Goal: Transaction & Acquisition: Purchase product/service

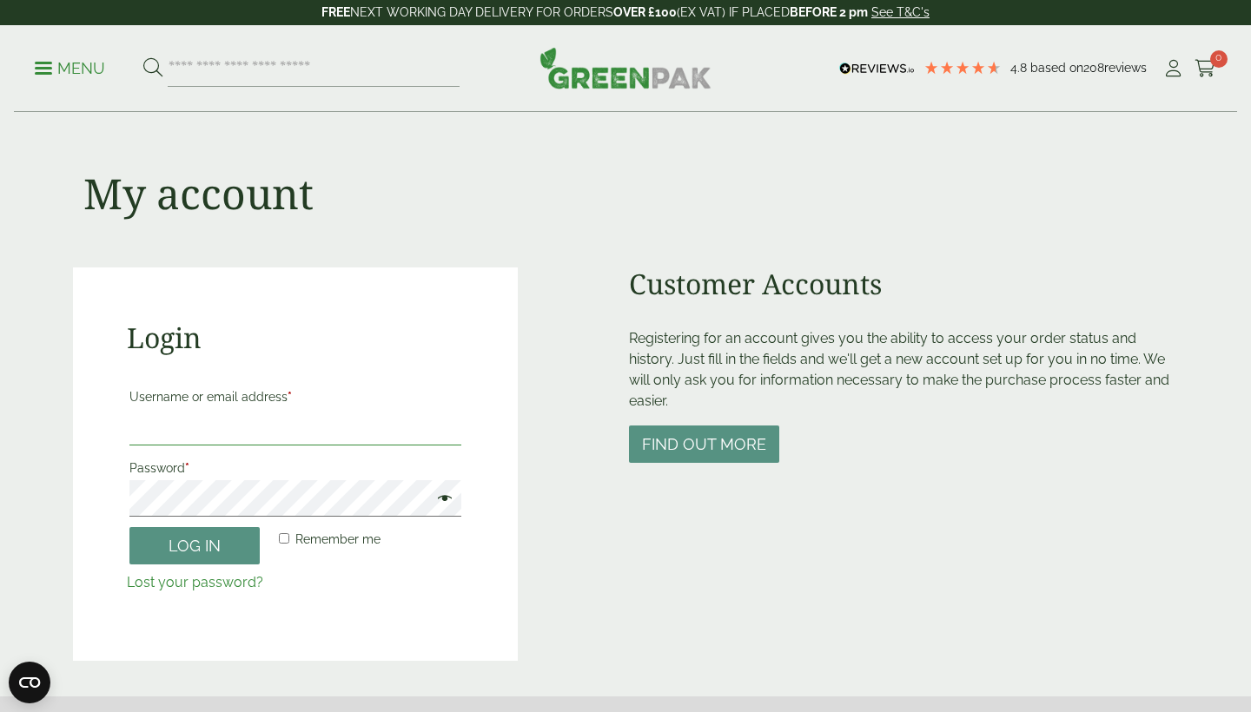
type input "**********"
click at [195, 545] on button "Log in" at bounding box center [194, 545] width 130 height 37
click at [218, 534] on button "Log in" at bounding box center [194, 545] width 130 height 37
click at [186, 545] on button "Log in" at bounding box center [194, 545] width 130 height 37
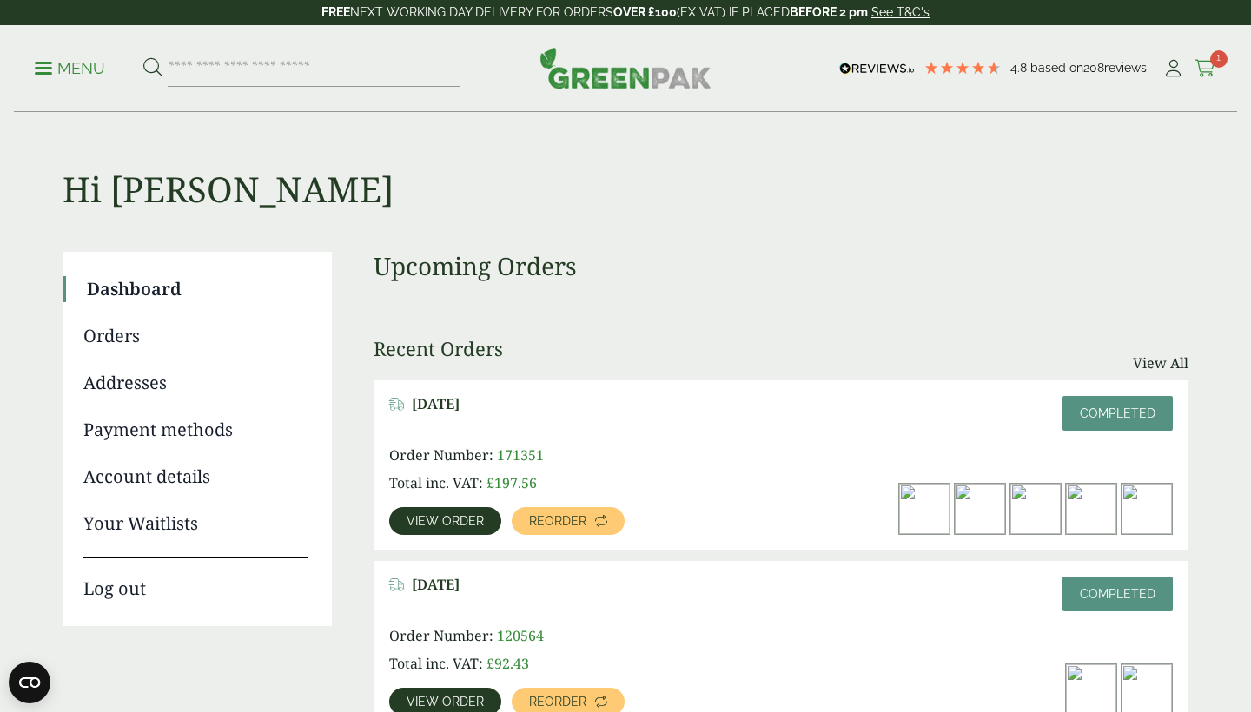
click at [1210, 63] on span "1" at bounding box center [1218, 58] width 17 height 17
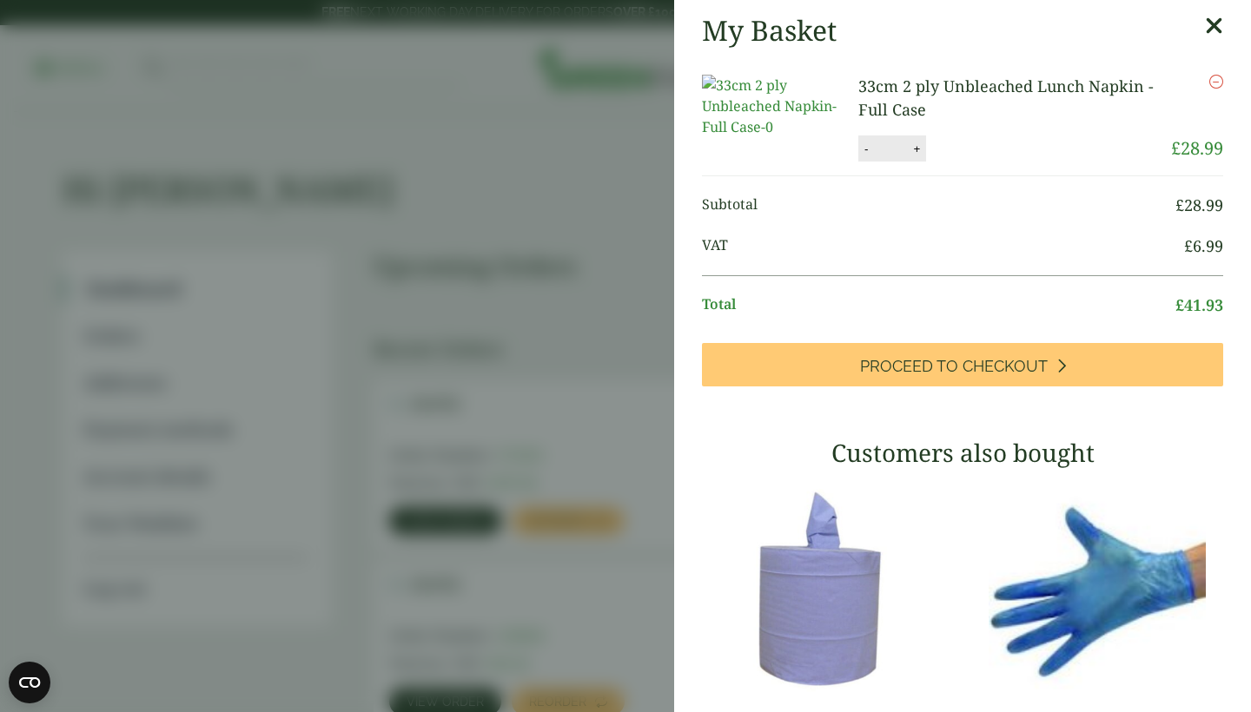
click at [549, 156] on aside "My Basket 33cm 2 ply Unbleached Lunch Napkin - Full Case 33cm 2 ply Unbleached …" at bounding box center [625, 356] width 1251 height 712
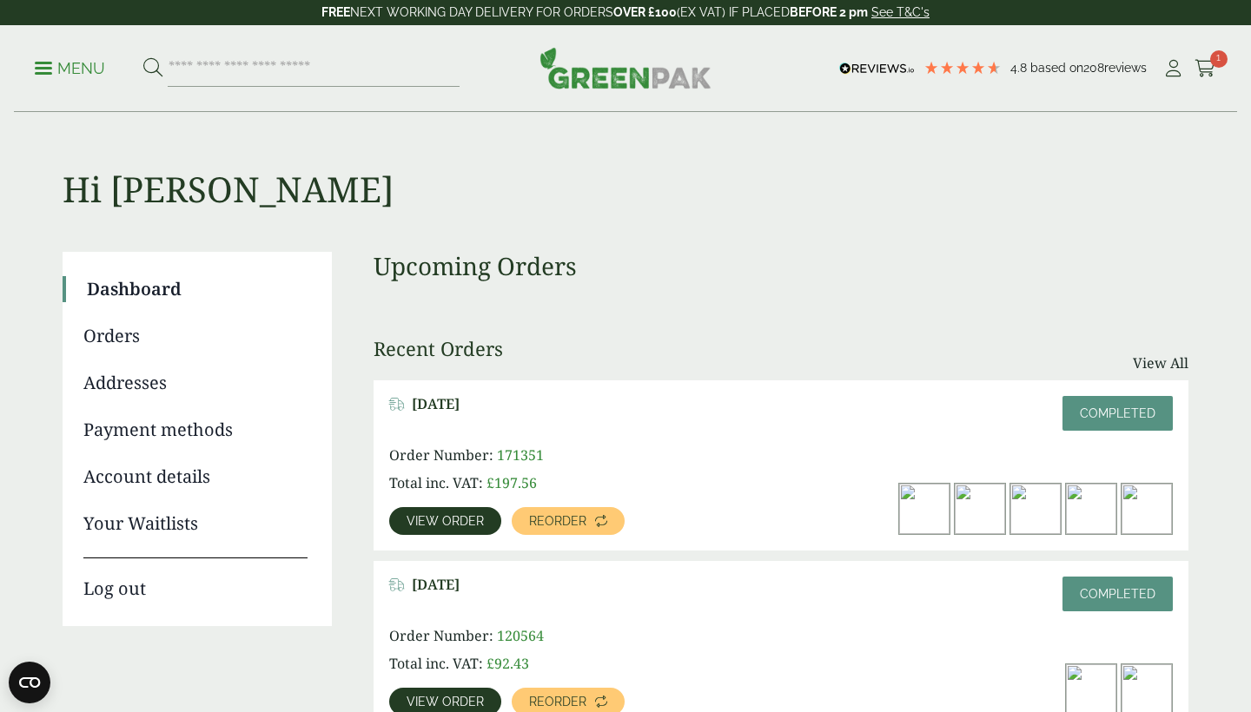
click at [448, 518] on span "View order" at bounding box center [445, 521] width 77 height 12
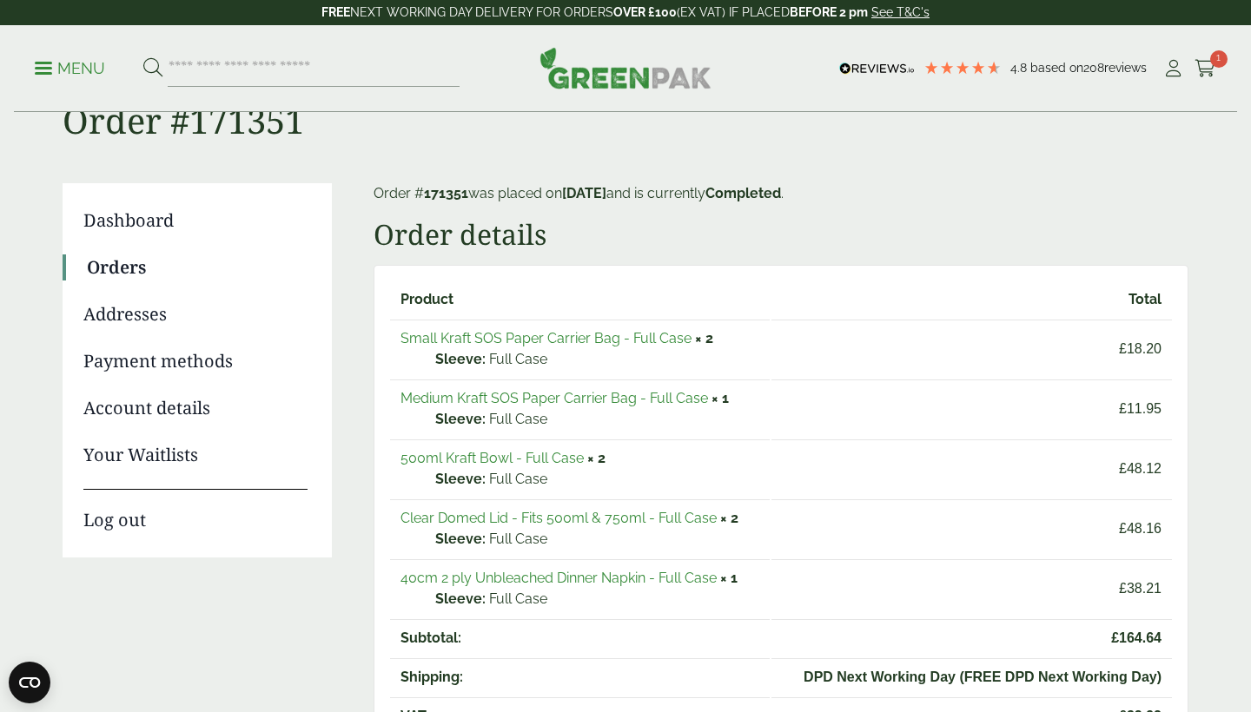
scroll to position [83, 0]
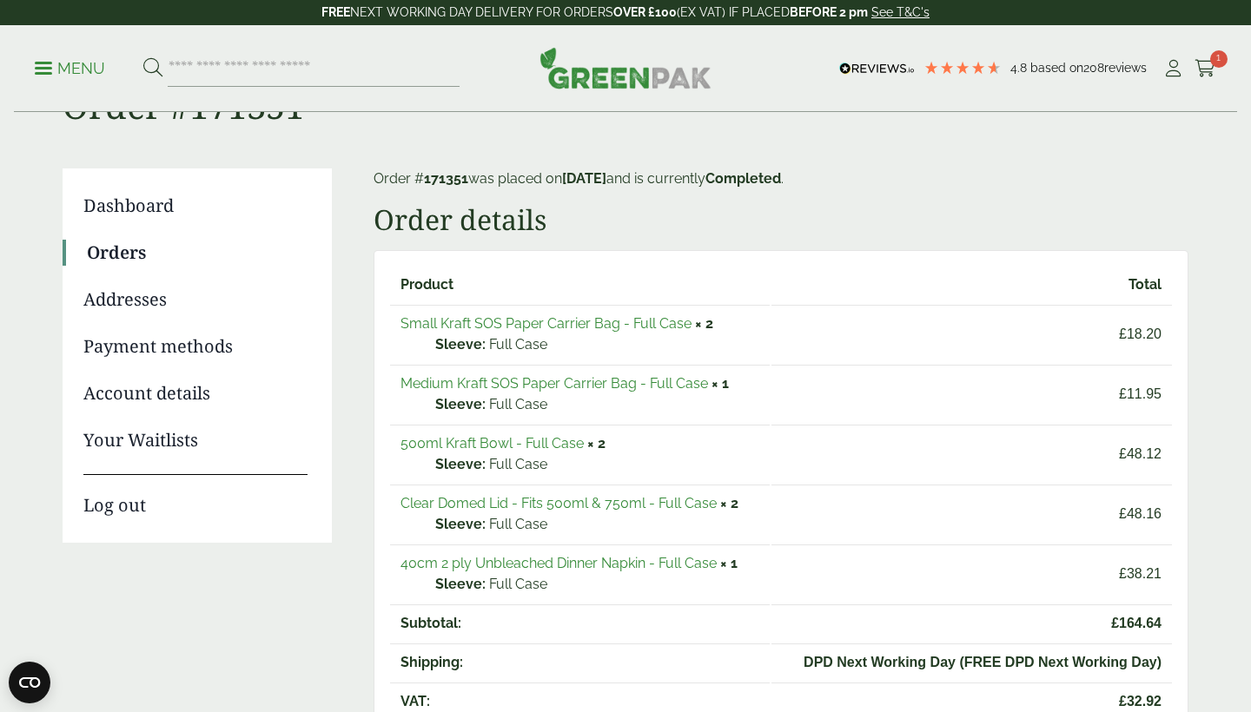
click at [567, 497] on link "Clear Domed Lid - Fits 500ml & 750ml - Full Case" at bounding box center [558, 503] width 316 height 17
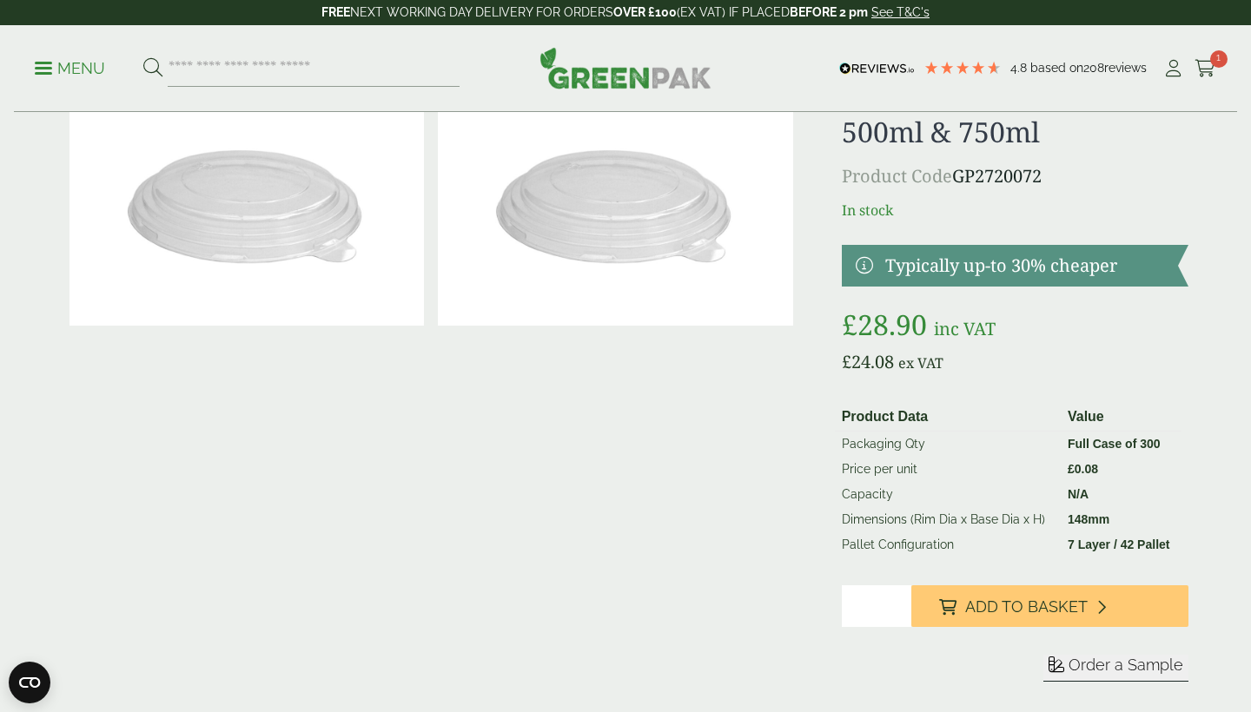
type input "*"
click at [896, 599] on input "*" at bounding box center [877, 607] width 70 height 42
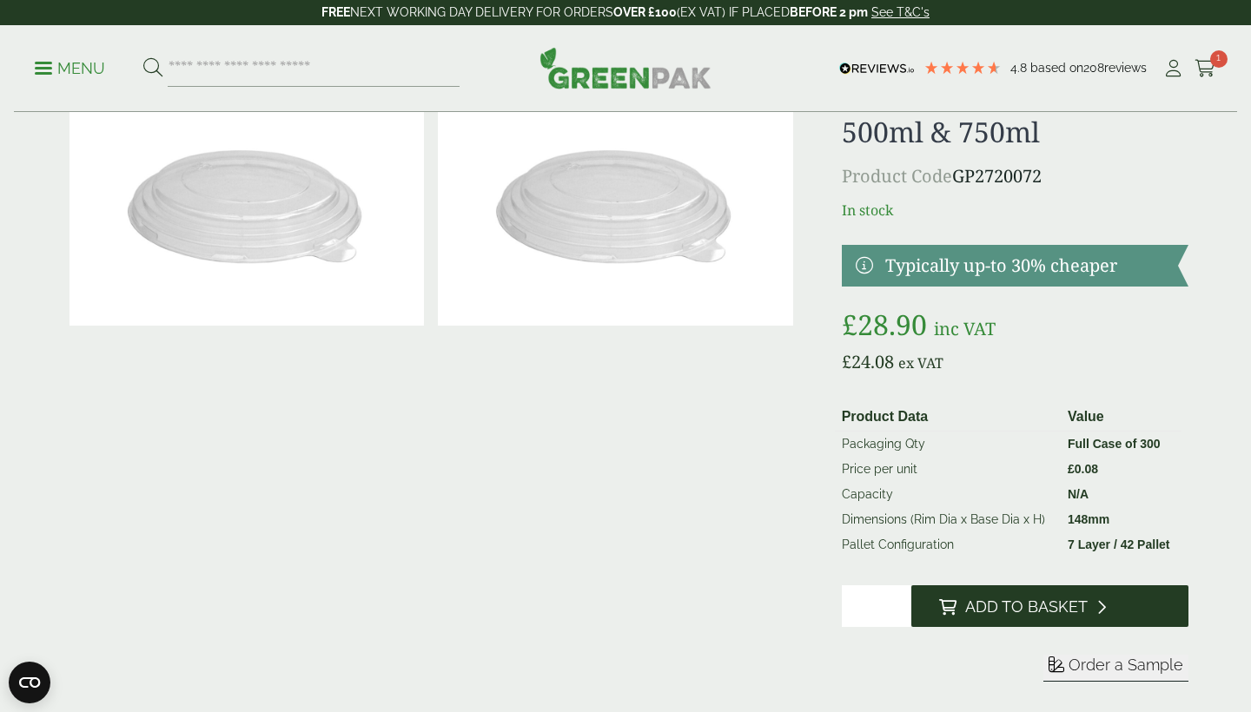
click at [968, 599] on span "Add to Basket" at bounding box center [1026, 607] width 122 height 19
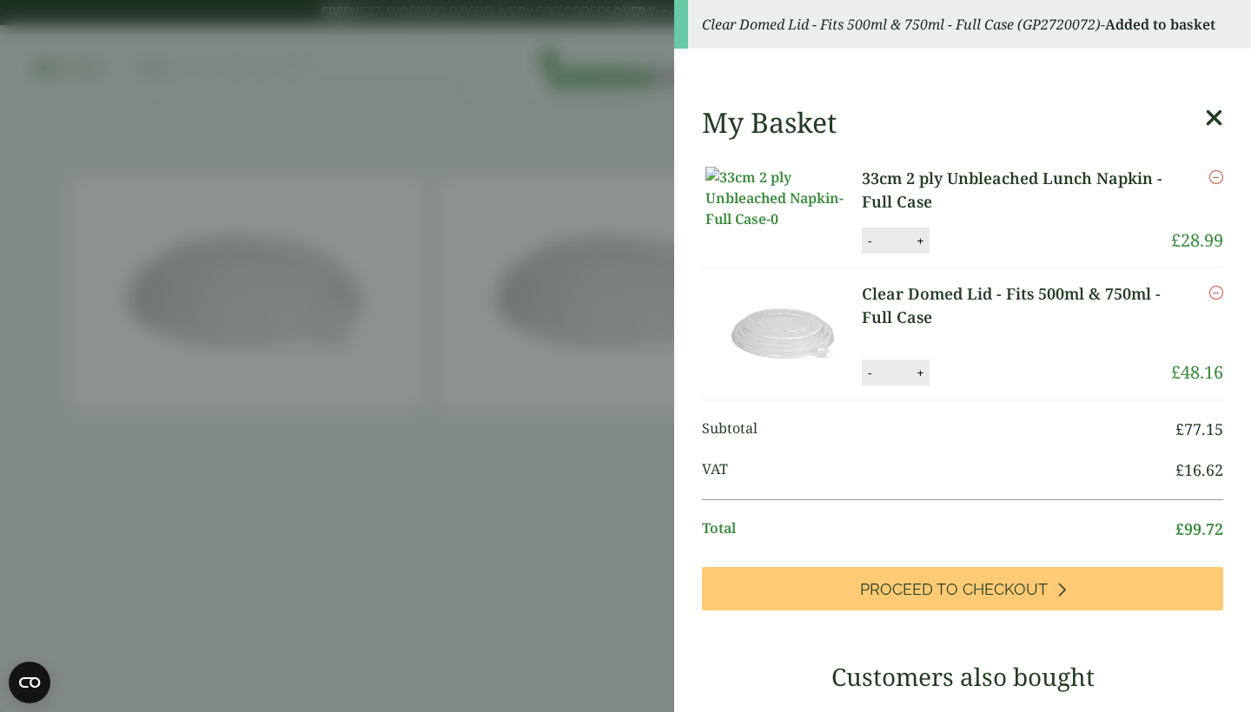
click at [521, 477] on aside "Clear Domed Lid - Fits 500ml & 750ml - Full Case (GP2720072) - Added to basket …" at bounding box center [625, 356] width 1251 height 712
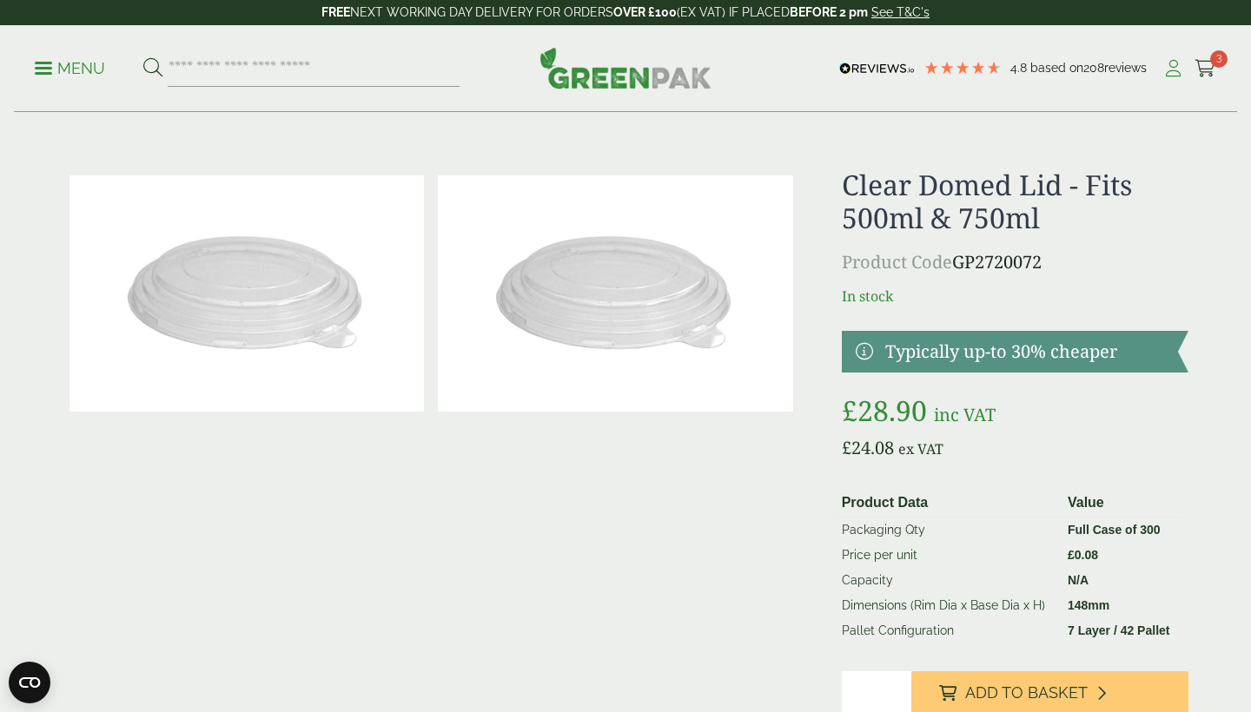
click at [1172, 71] on icon at bounding box center [1173, 68] width 22 height 17
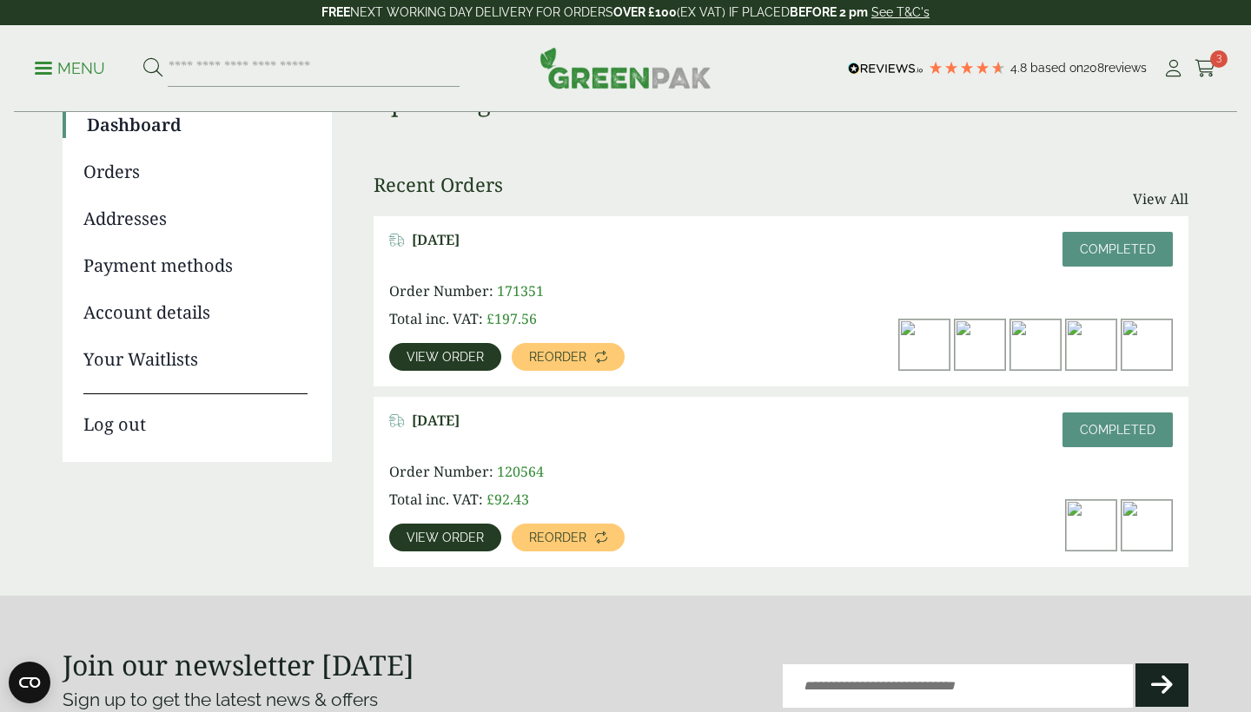
click at [443, 354] on span "View order" at bounding box center [445, 357] width 77 height 12
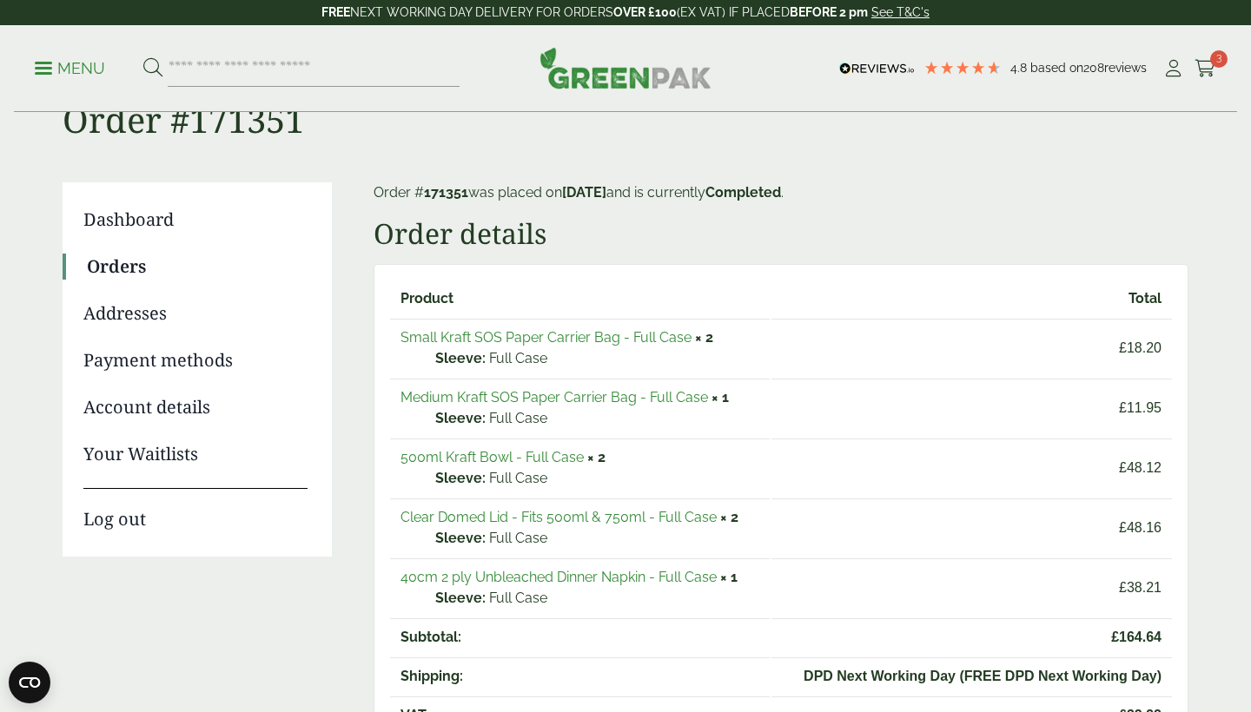
scroll to position [81, 0]
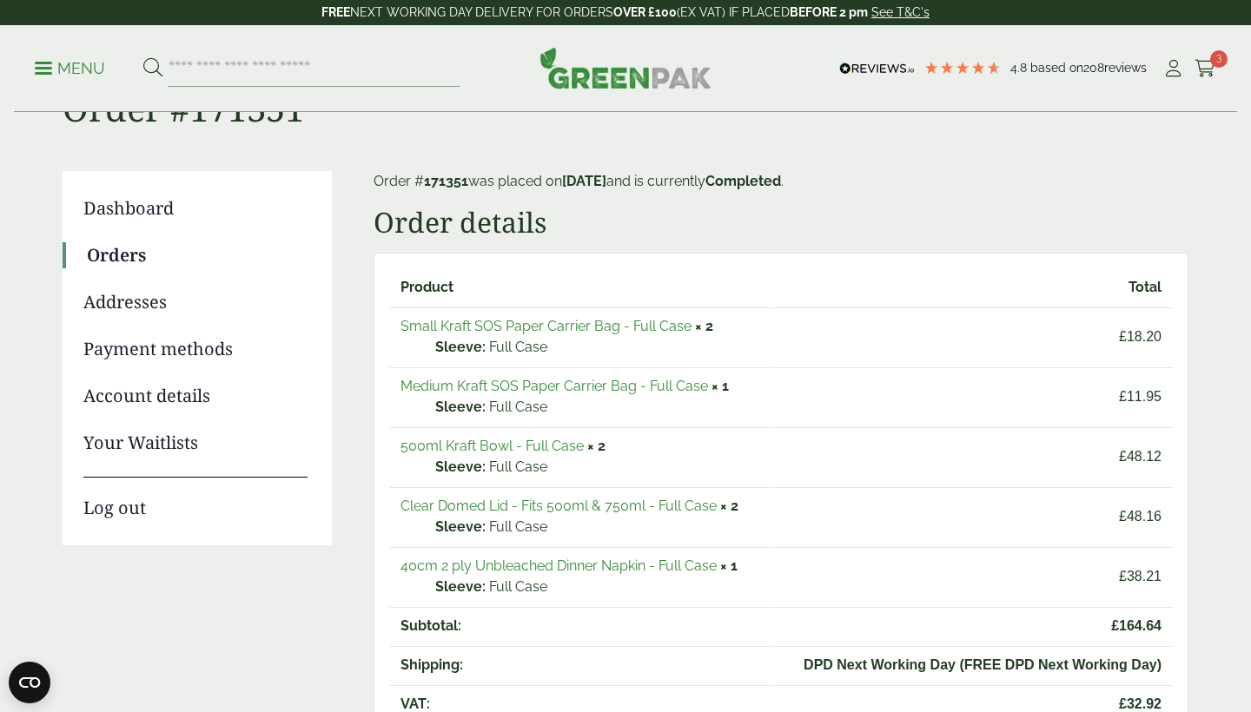
click at [519, 440] on link "500ml Kraft Bowl - Full Case" at bounding box center [491, 446] width 183 height 17
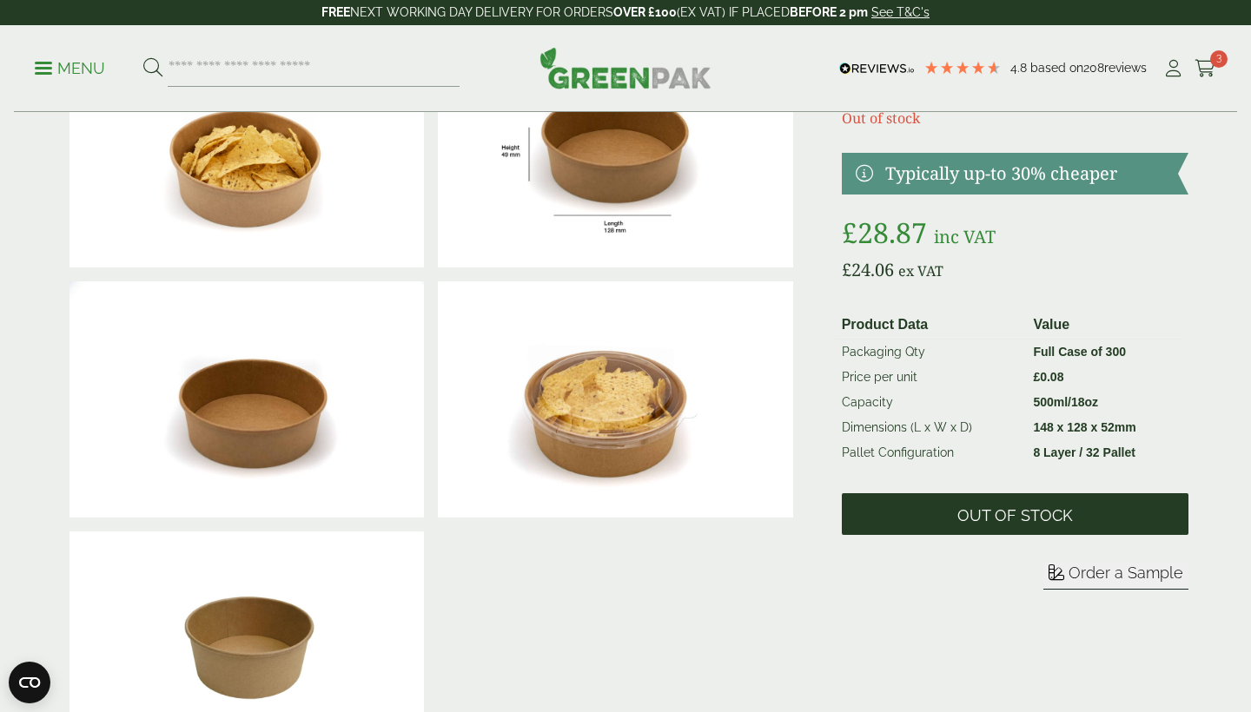
click at [1030, 503] on span "Out of stock" at bounding box center [1015, 514] width 347 height 42
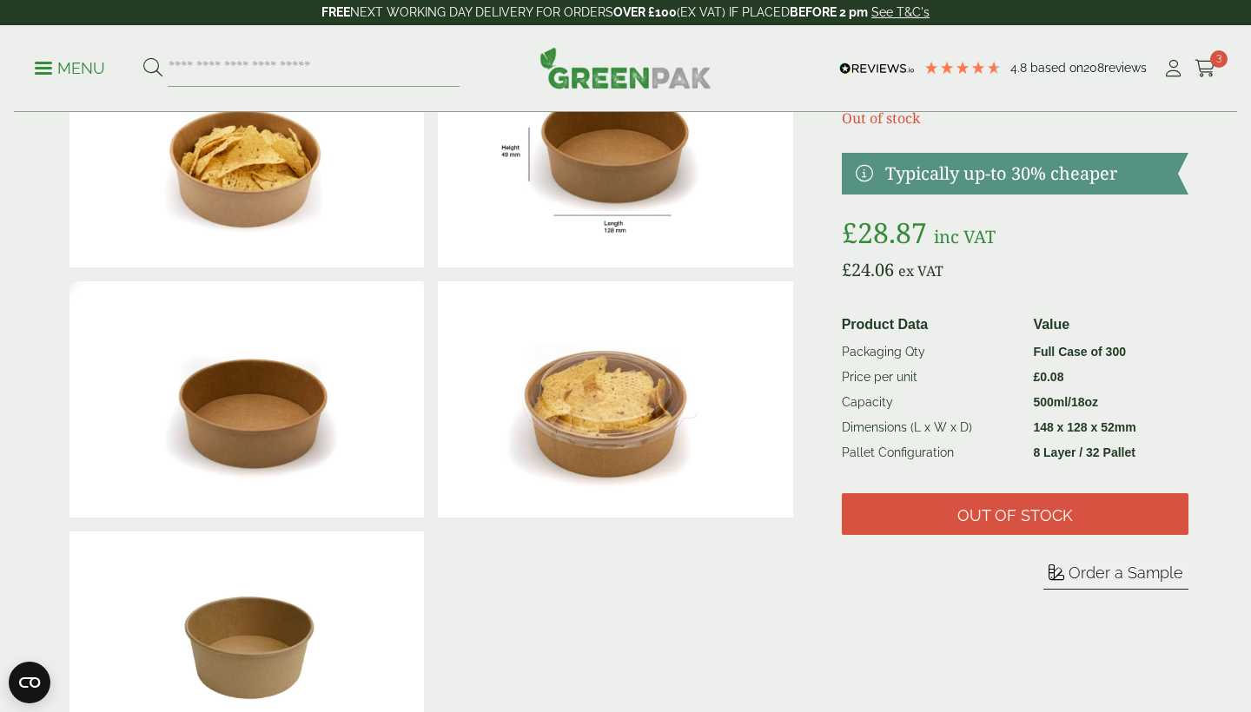
click at [1002, 476] on div "Product Data Value Packaging Qty Full Case of 300 Price per unit £ 0.08 Capacit…" at bounding box center [1015, 471] width 347 height 321
